Goal: Task Accomplishment & Management: Manage account settings

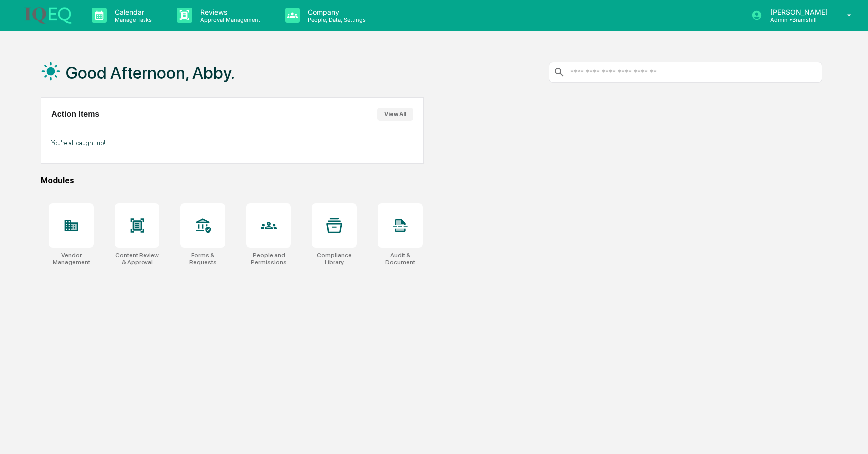
click at [169, 215] on div "Vendor Management Content Review & Approval Forms & Requests People and Permiss…" at bounding box center [431, 234] width 781 height 75
click at [137, 224] on icon at bounding box center [137, 225] width 13 height 14
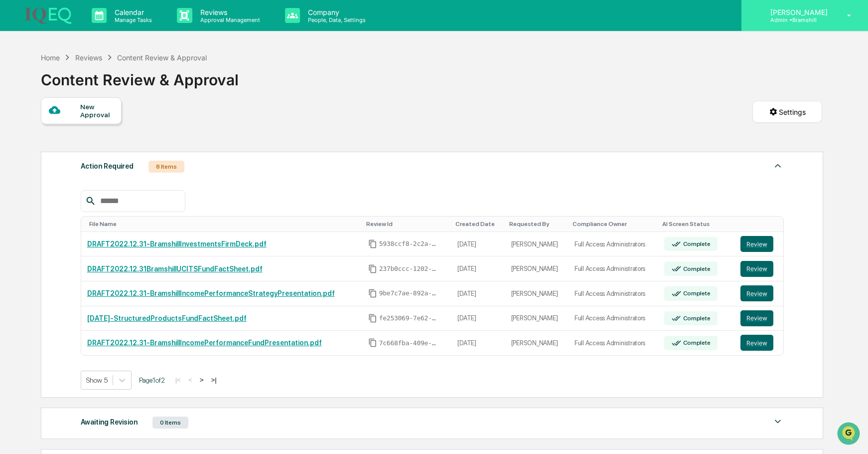
click at [805, 3] on div "Abby Orr Admin • Bramshill" at bounding box center [805, 15] width 127 height 31
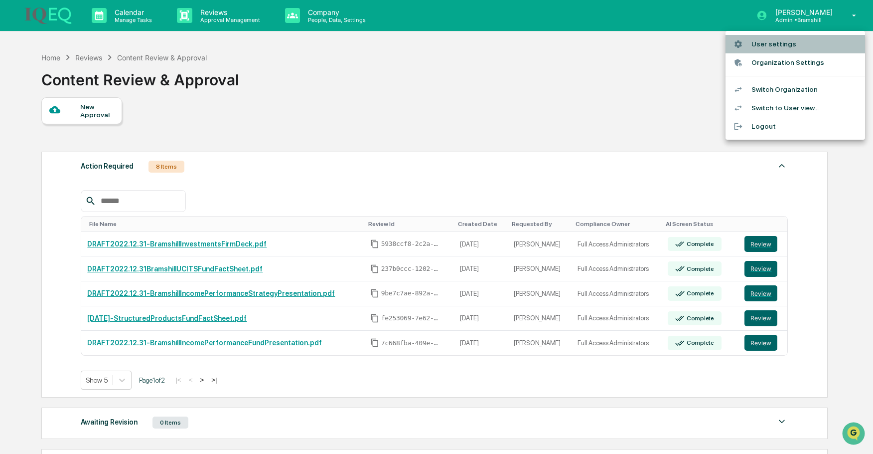
click at [782, 45] on li "User settings" at bounding box center [796, 44] width 140 height 18
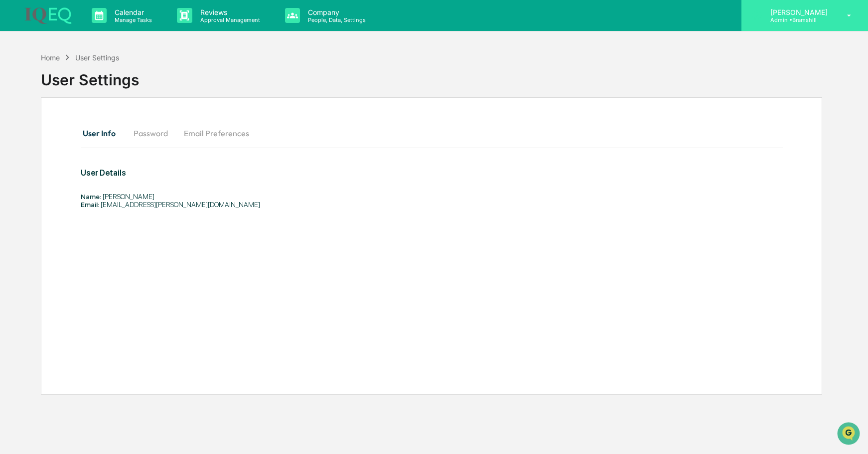
click at [829, 17] on p "Admin • Bramshill" at bounding box center [798, 19] width 70 height 7
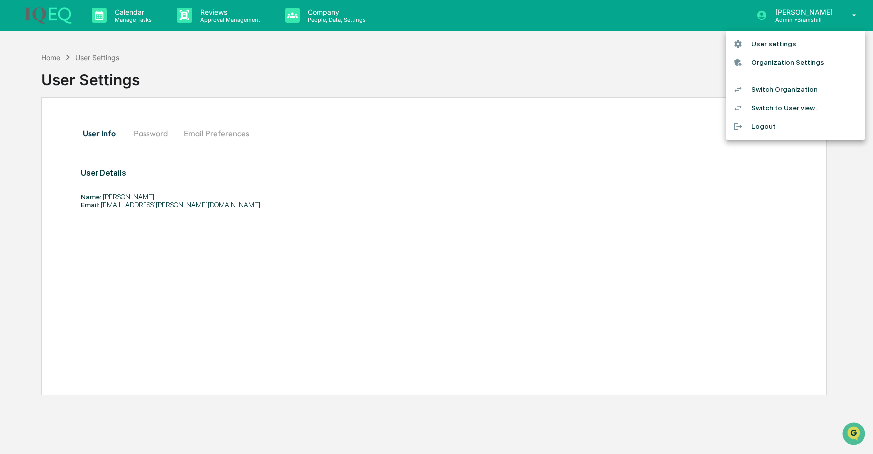
click at [798, 92] on li "Switch Organization" at bounding box center [796, 89] width 140 height 18
